Goal: Use online tool/utility

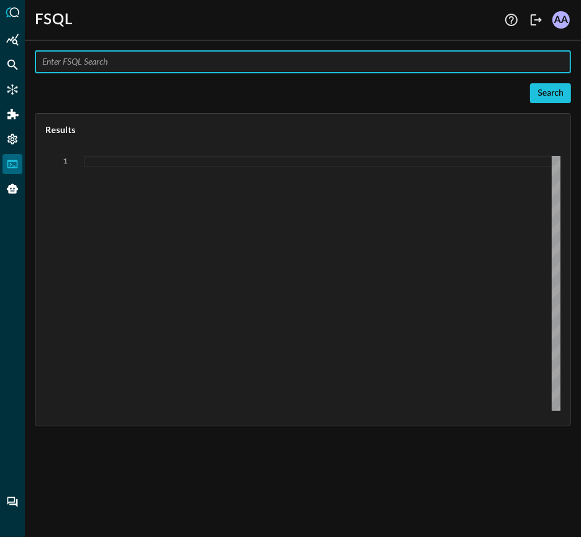
click at [275, 69] on input "text" at bounding box center [306, 61] width 529 height 23
click at [274, 66] on input "text" at bounding box center [306, 61] width 529 height 23
type input "QUERY (#findings + #system).[DOMAIN_NAME], (#findings + #system).actor.process.…"
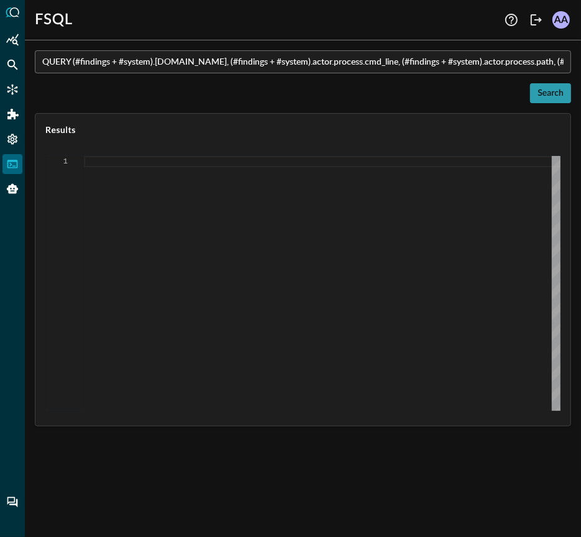
click at [546, 93] on div "Search" at bounding box center [551, 94] width 26 height 16
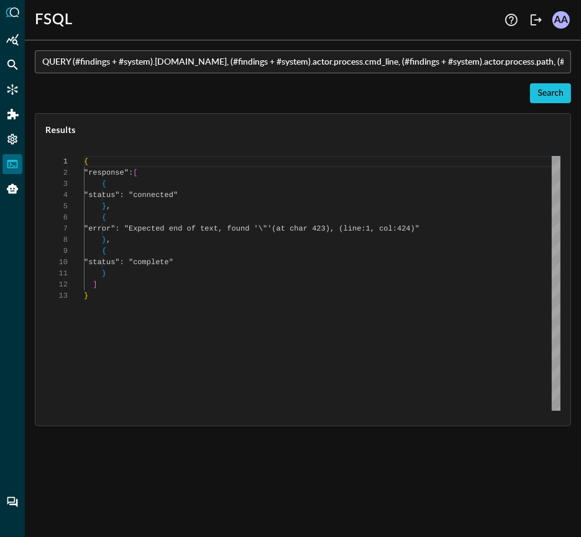
scroll to position [112, 0]
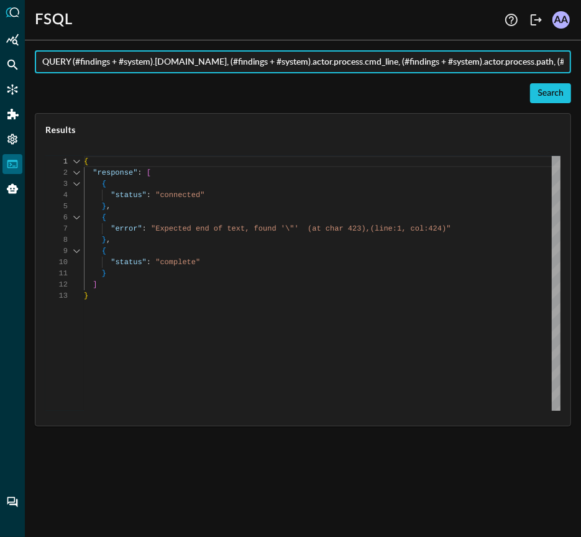
click at [513, 63] on input "QUERY (#findings + #system).[DOMAIN_NAME], (#findings + #system).actor.process.…" at bounding box center [306, 61] width 529 height 23
click at [527, 63] on input "QUERY (#findings + #system).[DOMAIN_NAME], (#findings + #system).actor.process.…" at bounding box center [306, 61] width 529 height 23
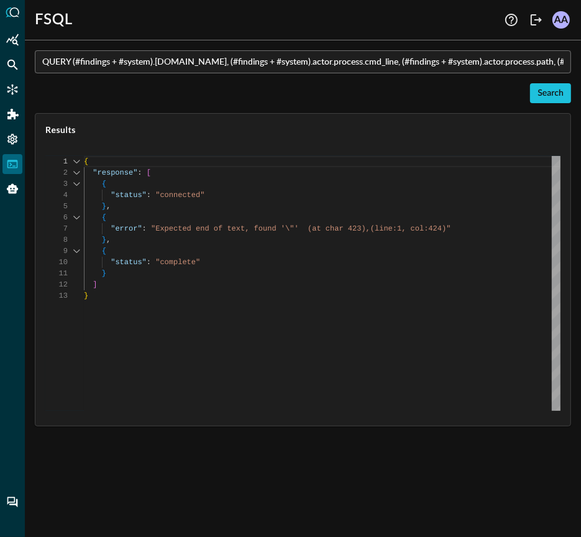
click at [40, 61] on div "QUERY (#findings + #system).[DOMAIN_NAME], (#findings + #system).actor.process.…" at bounding box center [303, 61] width 536 height 23
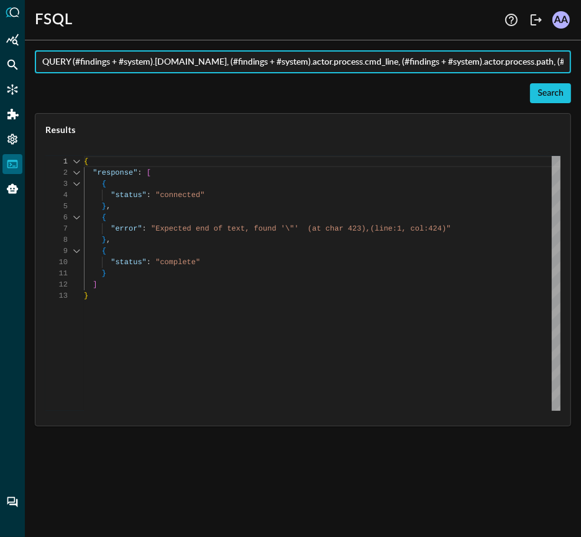
click at [44, 62] on input "QUERY (#findings + #system).[DOMAIN_NAME], (#findings + #system).actor.process.…" at bounding box center [306, 61] width 529 height 23
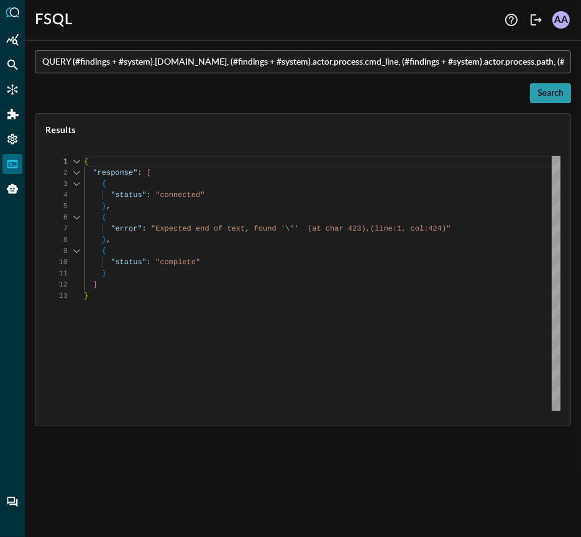
click at [549, 91] on div "Search" at bounding box center [551, 94] width 26 height 16
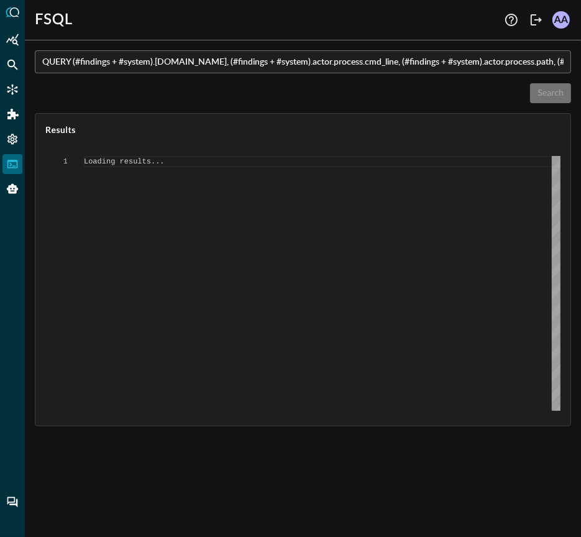
type textarea "{ "response": [ { "status": "connected" }, { "error": "Expected end of text, fo…"
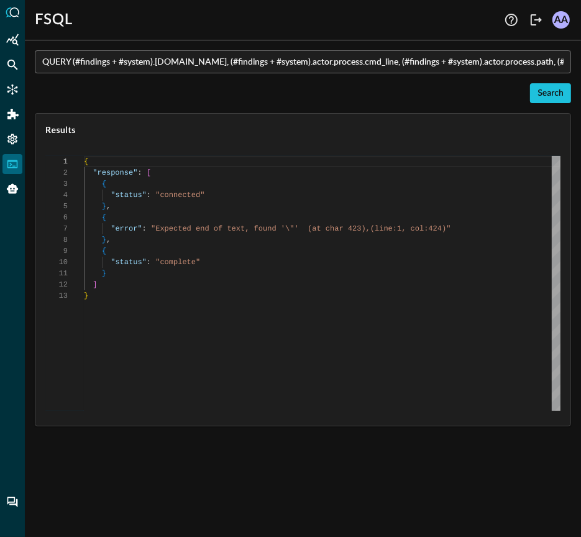
scroll to position [112, 0]
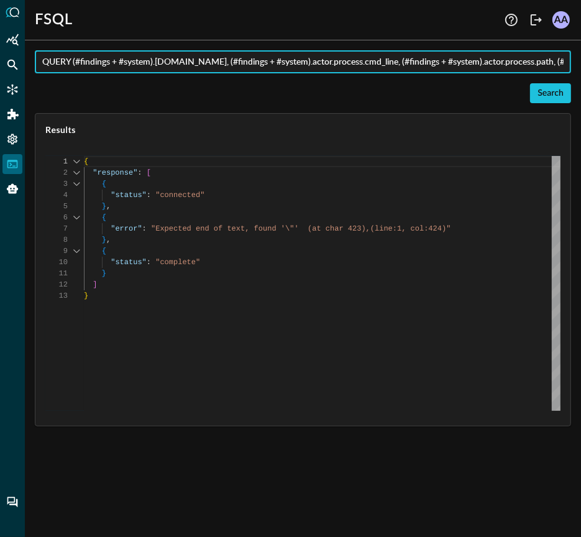
click at [493, 68] on input "QUERY (#findings + #system).[DOMAIN_NAME], (#findings + #system).actor.process.…" at bounding box center [306, 61] width 529 height 23
click at [508, 60] on input "QUERY (#findings + #system).[DOMAIN_NAME], (#findings + #system).actor.process.…" at bounding box center [306, 61] width 529 height 23
click at [564, 63] on input "QUERY (#findings + #system).[DOMAIN_NAME], (#findings + #system).actor.process.…" at bounding box center [306, 61] width 529 height 23
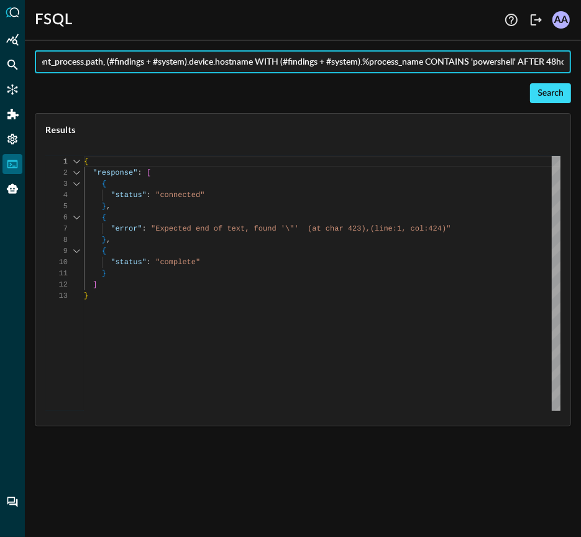
type input "QUERY (#findings + #system).[DOMAIN_NAME], (#findings + #system).actor.process.…"
click at [554, 94] on div "Search" at bounding box center [551, 94] width 26 height 16
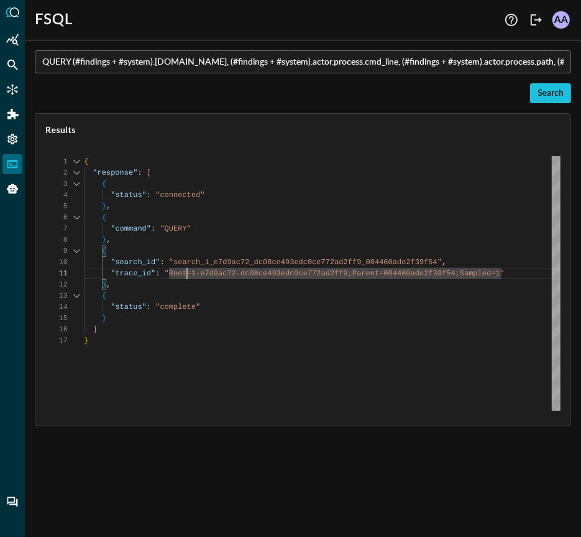
click at [189, 275] on div "{ "response" : [ { "status" : "connected" } , { "command" : "QUERY" } , { "sear…" at bounding box center [322, 283] width 477 height 255
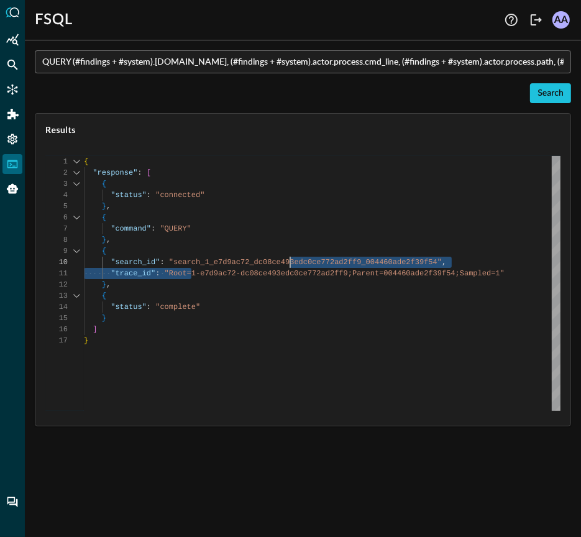
type textarea ""trace_id": "Root=1-e7d9ac72-dc08ce493edc0ce772ad2ff9;Parent=004460ade2f39f54;S…"
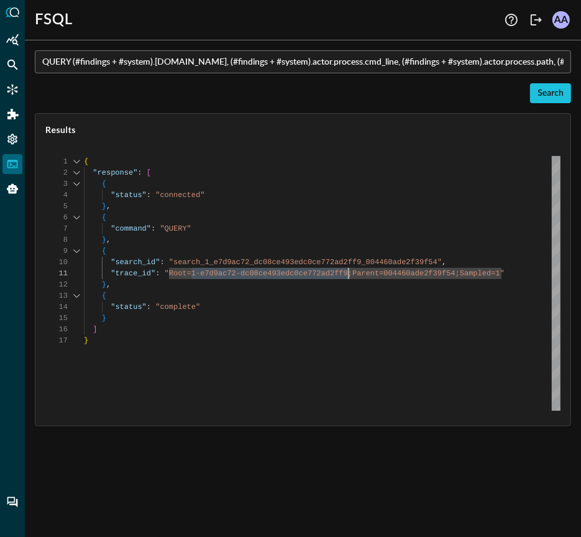
drag, startPoint x: 191, startPoint y: 273, endPoint x: 350, endPoint y: 269, distance: 158.5
click at [350, 269] on div "{ "response" : [ { "status" : "connected" } , { "command" : "QUERY" } , { "sear…" at bounding box center [322, 283] width 477 height 255
